Goal: Task Accomplishment & Management: Manage account settings

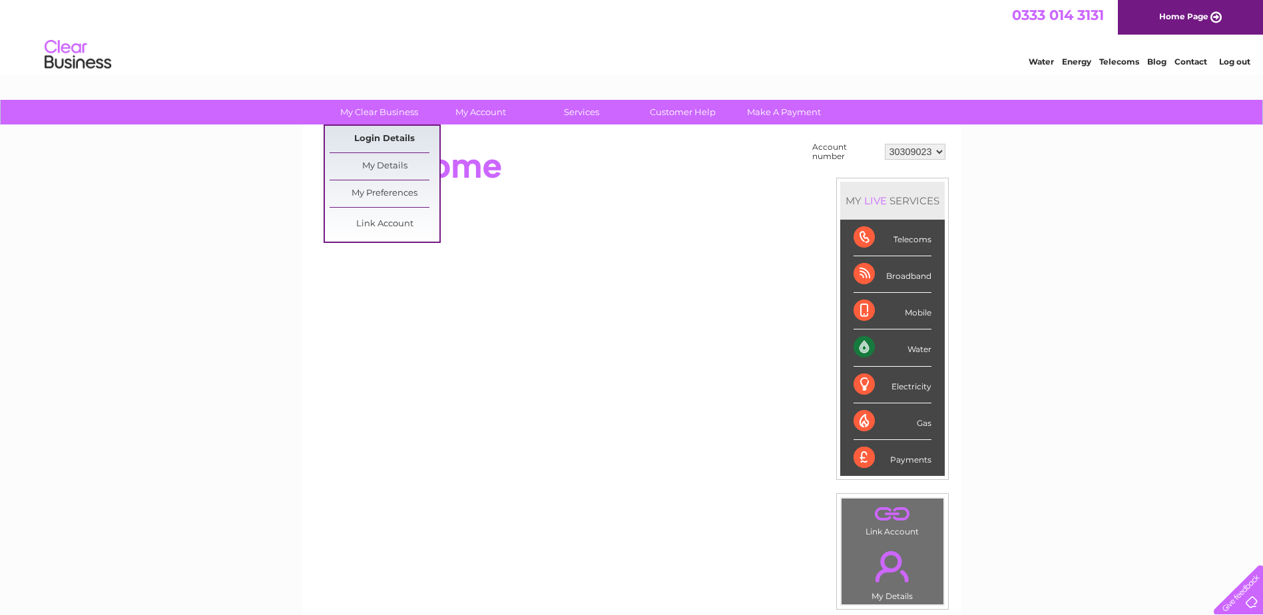
click at [394, 139] on link "Login Details" at bounding box center [384, 139] width 110 height 27
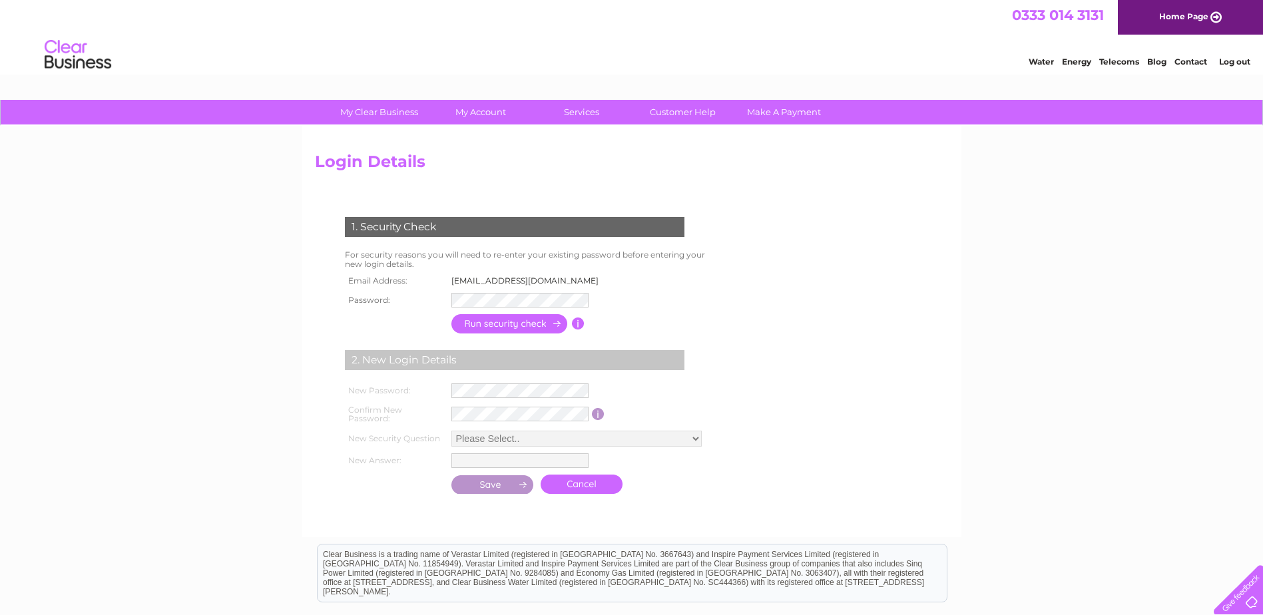
click at [77, 59] on img at bounding box center [78, 55] width 68 height 41
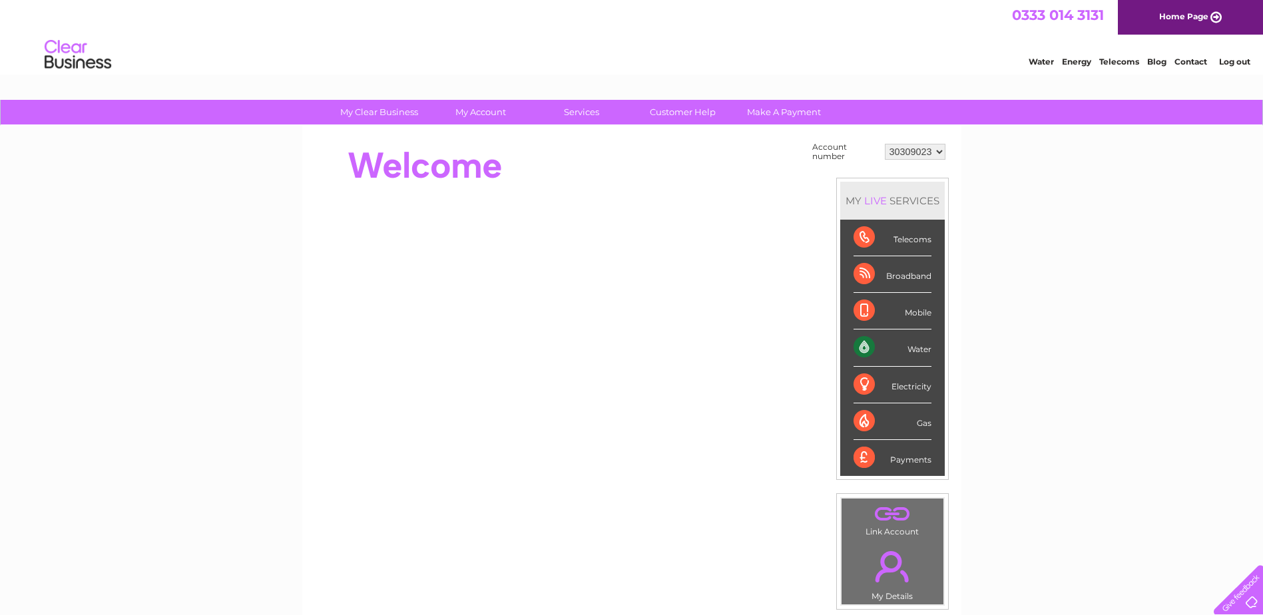
click at [1111, 339] on div "My Clear Business Login Details My Details My Preferences Link Account My Accou…" at bounding box center [631, 475] width 1263 height 751
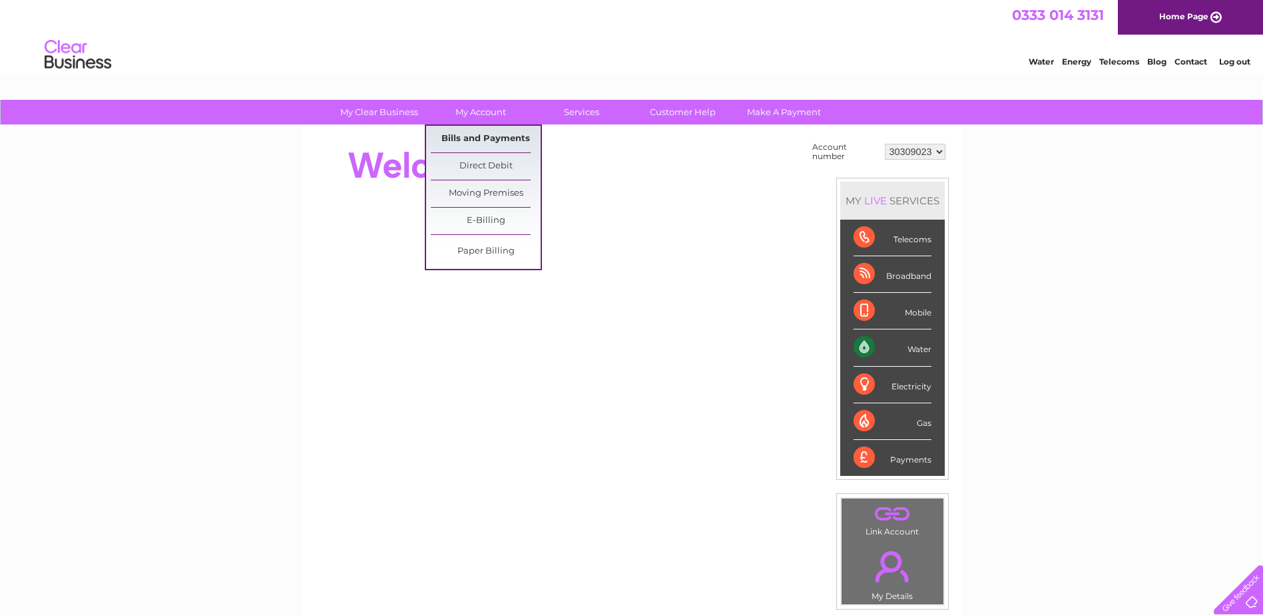
click at [484, 134] on link "Bills and Payments" at bounding box center [486, 139] width 110 height 27
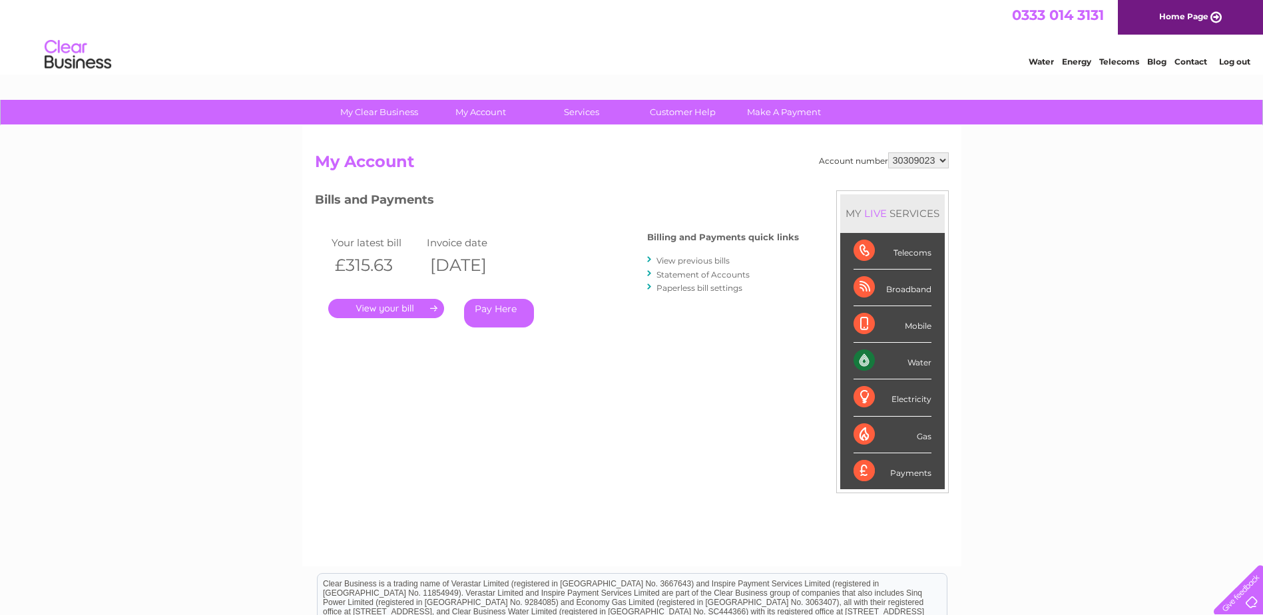
click at [381, 311] on link "." at bounding box center [386, 308] width 116 height 19
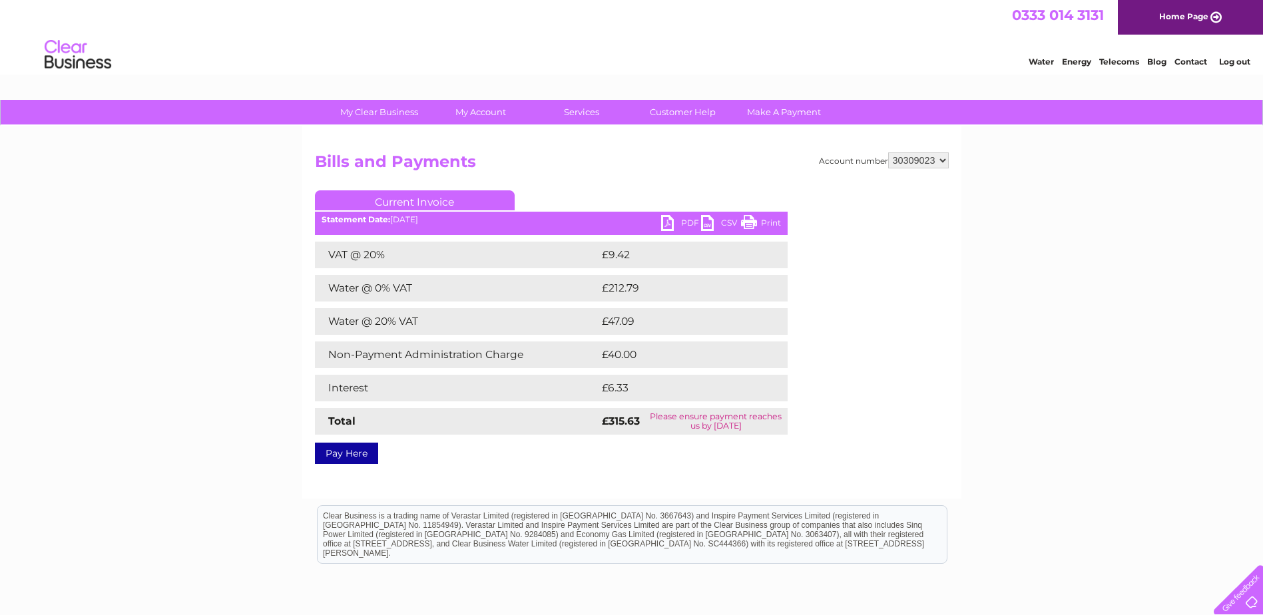
click at [681, 225] on link "PDF" at bounding box center [681, 224] width 40 height 19
click at [670, 220] on link "PDF" at bounding box center [681, 224] width 40 height 19
click at [688, 222] on link "PDF" at bounding box center [681, 224] width 40 height 19
click at [668, 223] on link "PDF" at bounding box center [681, 224] width 40 height 19
click at [931, 160] on select "30309023" at bounding box center [918, 160] width 61 height 16
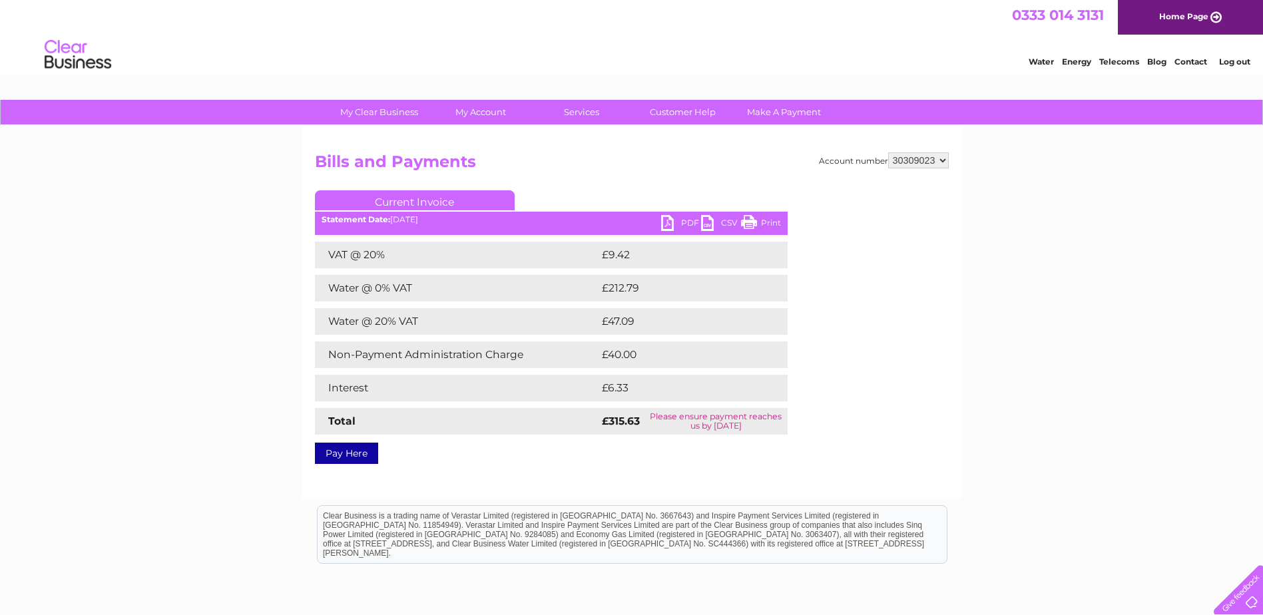
click at [931, 160] on select "30309023" at bounding box center [918, 160] width 61 height 16
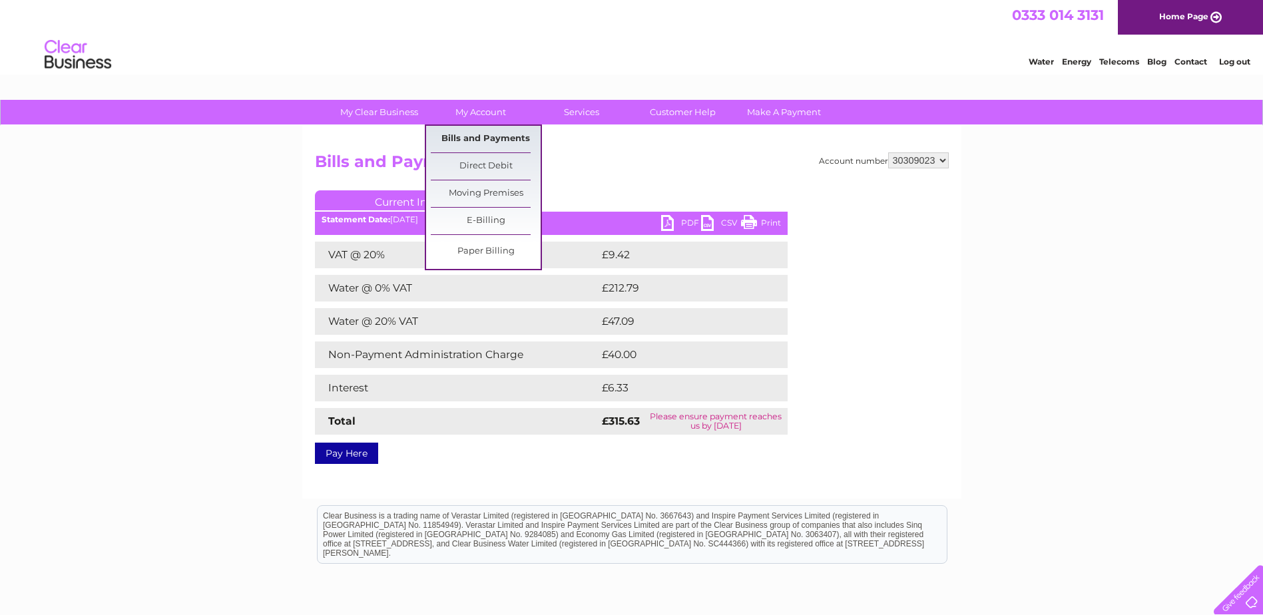
click at [491, 136] on link "Bills and Payments" at bounding box center [486, 139] width 110 height 27
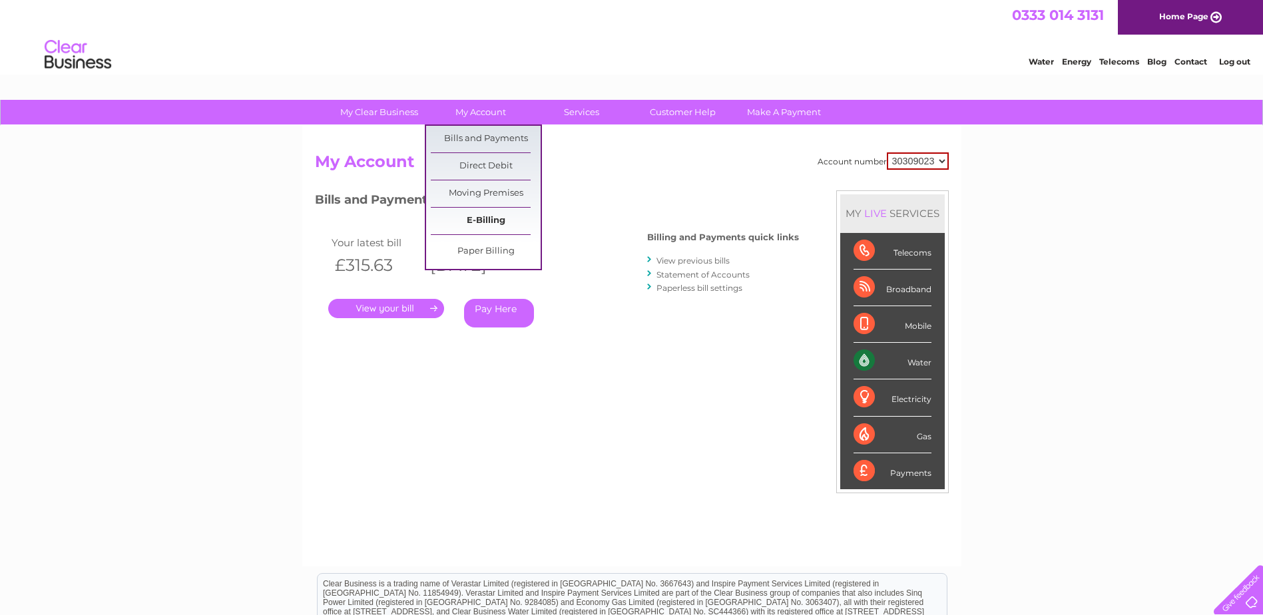
click at [487, 218] on link "E-Billing" at bounding box center [486, 221] width 110 height 27
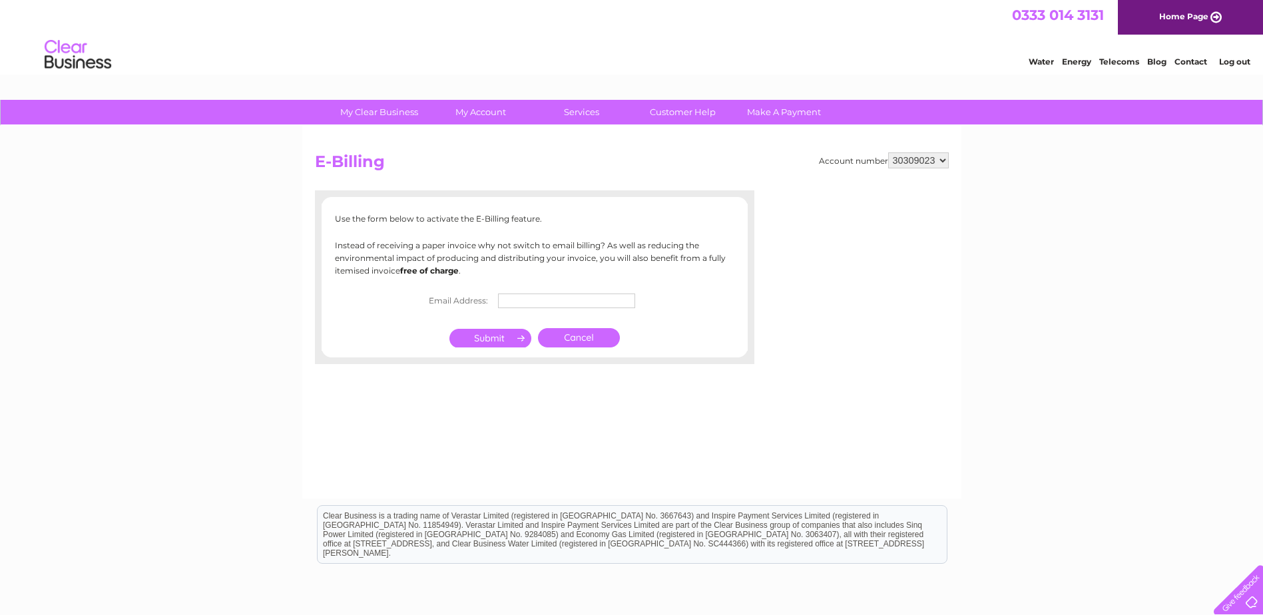
click at [1037, 247] on div "My Clear Business Login Details My Details My Preferences Link Account My Accou…" at bounding box center [631, 413] width 1263 height 626
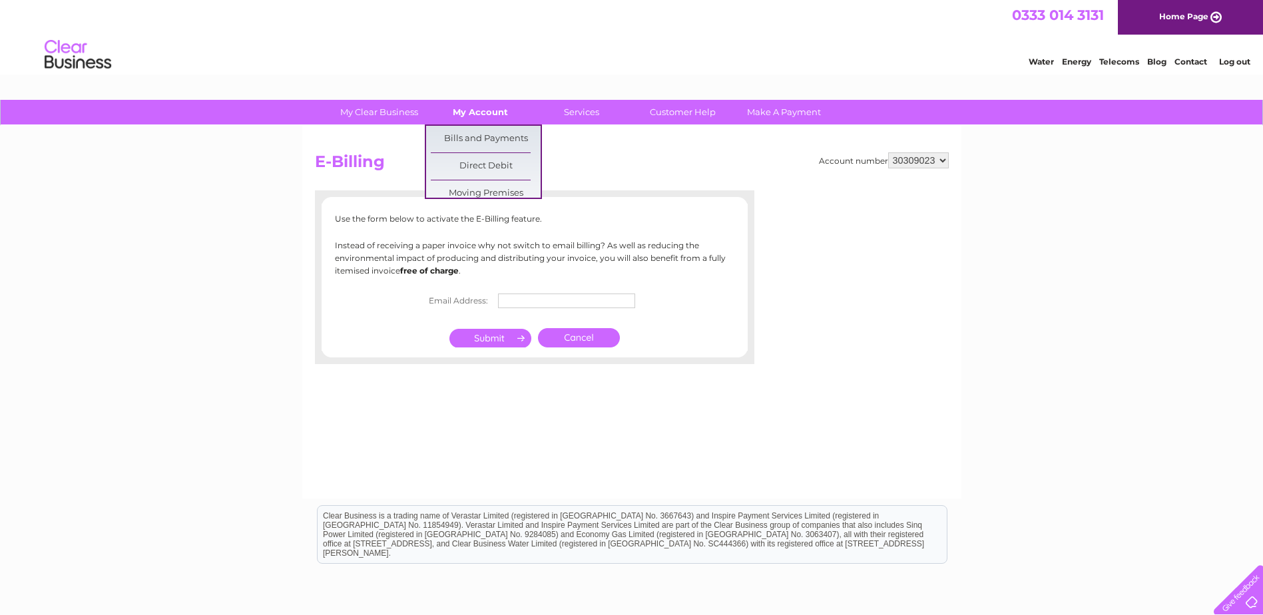
click at [474, 114] on link "My Account" at bounding box center [480, 112] width 110 height 25
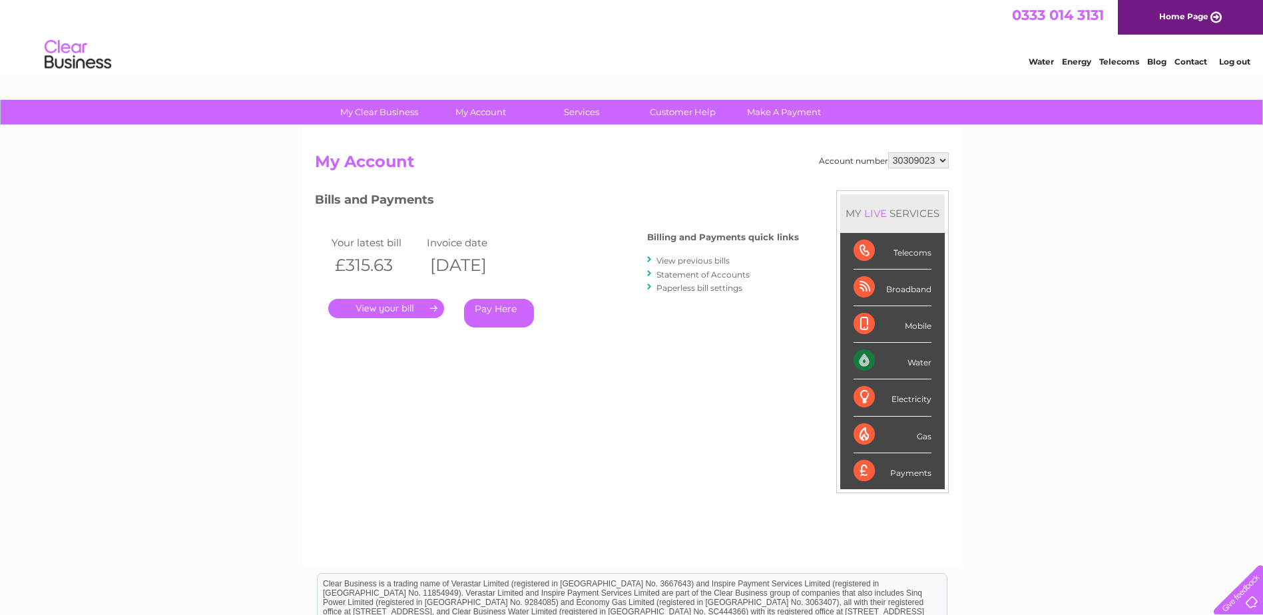
click at [648, 392] on div "Account number 30309023 My Account MY LIVE SERVICES Telecoms Broadband Mobile W…" at bounding box center [632, 352] width 634 height 401
click at [696, 262] on link "View previous bills" at bounding box center [692, 261] width 73 height 10
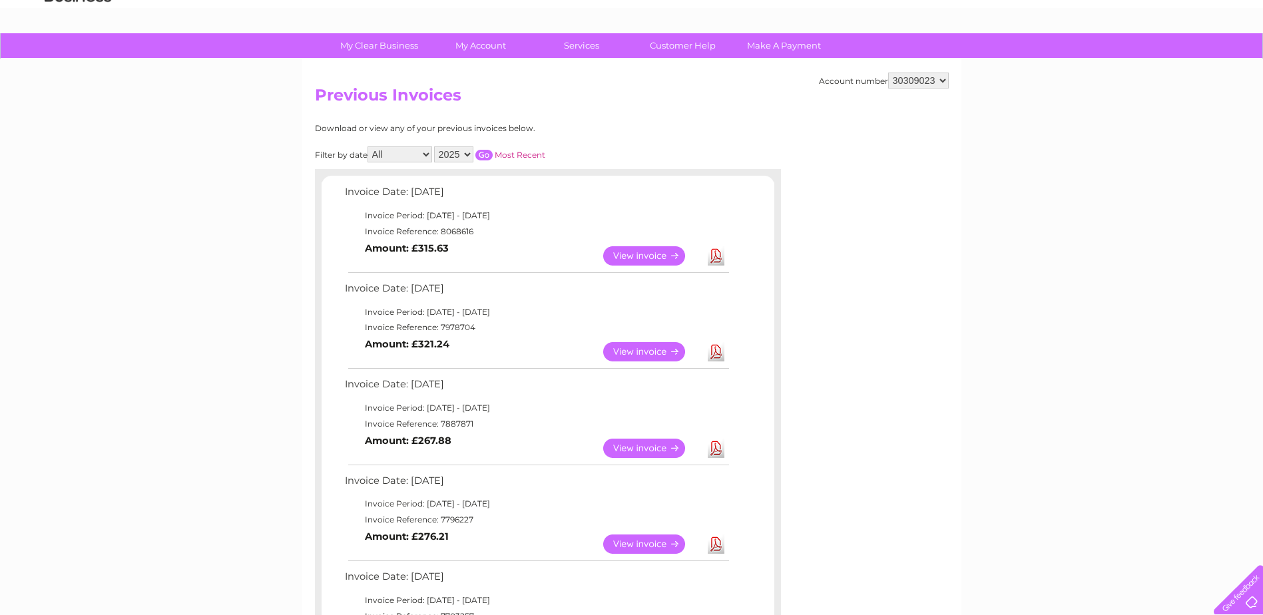
scroll to position [133, 0]
